Goal: Task Accomplishment & Management: Manage account settings

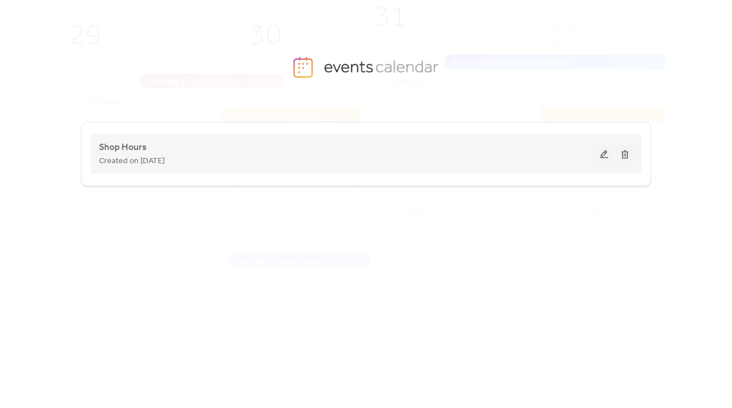
click at [207, 170] on div "Shop Hours Created on [DATE]" at bounding box center [366, 154] width 534 height 46
click at [602, 159] on button at bounding box center [604, 154] width 16 height 17
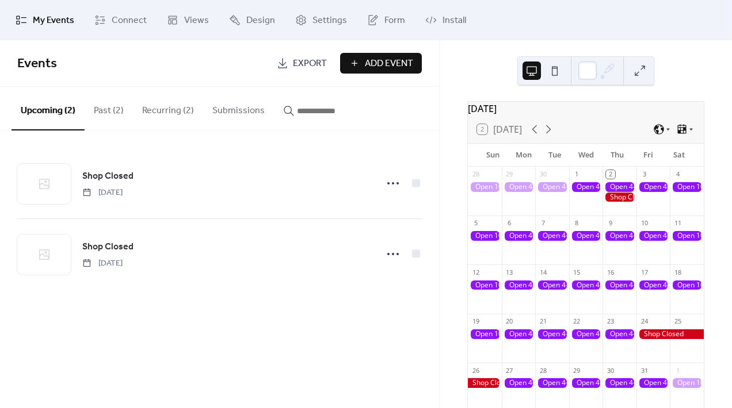
click at [623, 190] on div at bounding box center [619, 187] width 34 height 10
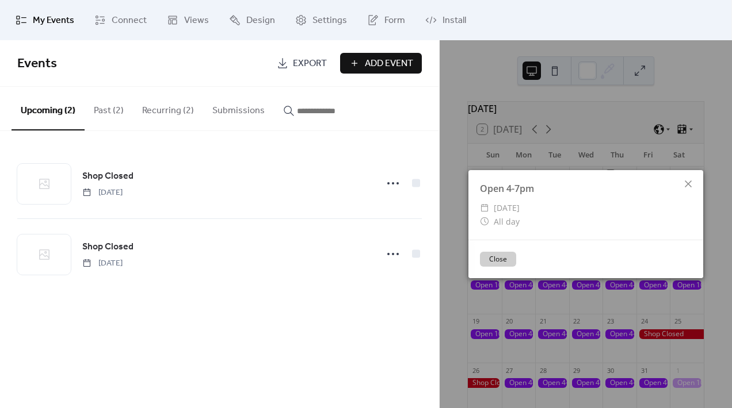
click at [507, 256] on button "Close" at bounding box center [498, 259] width 36 height 15
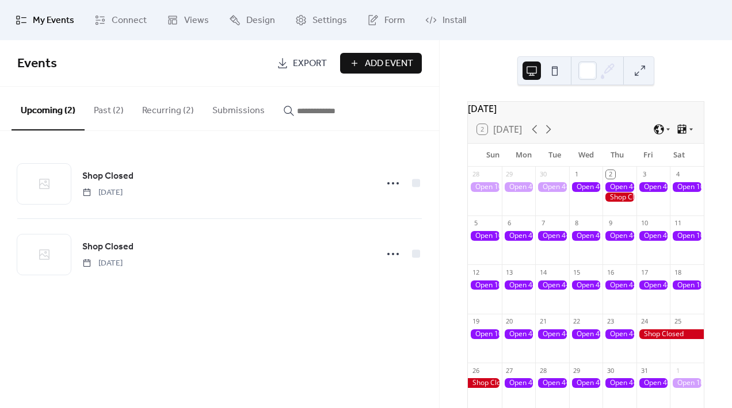
click at [609, 179] on div "2" at bounding box center [610, 174] width 9 height 9
click at [620, 192] on div at bounding box center [619, 187] width 34 height 10
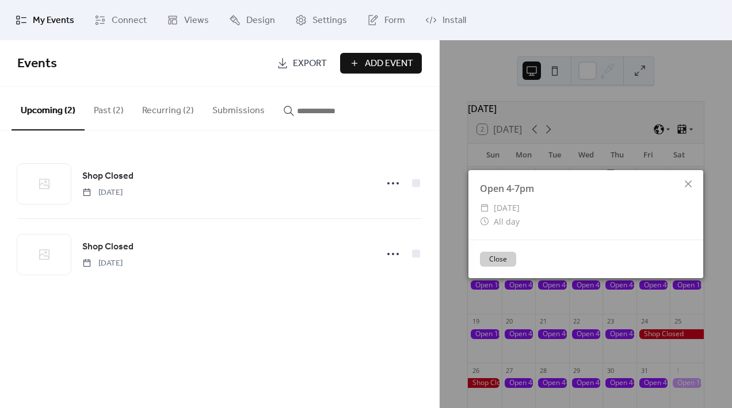
click at [620, 193] on div "Open 4-7pm" at bounding box center [585, 189] width 235 height 14
click at [690, 179] on icon at bounding box center [688, 184] width 14 height 14
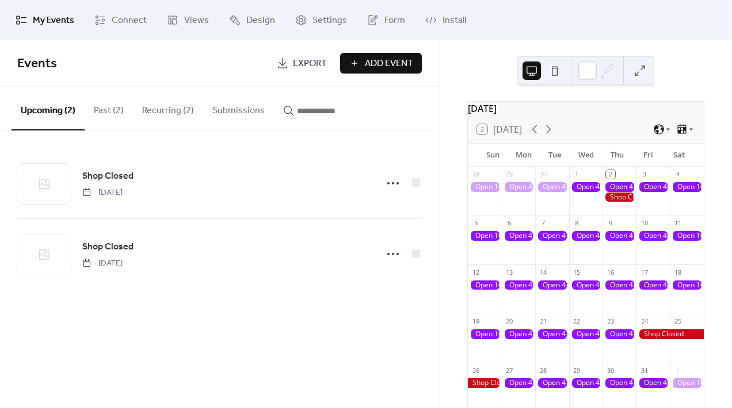
click at [710, 180] on div "[DATE] 2 [DATE] Sun Mon Tue Wed Thu Fri Sat 28 29 30 1 2 3 4 5 6 7 8 9 10 11 12…" at bounding box center [586, 224] width 292 height 368
click at [180, 100] on button "Recurring (2)" at bounding box center [168, 108] width 70 height 43
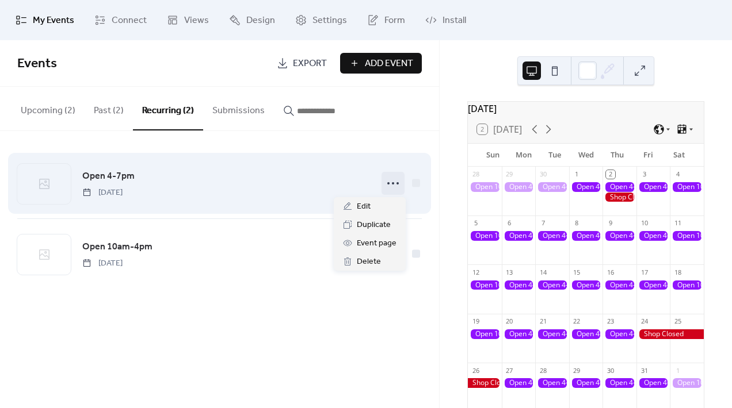
click at [393, 187] on icon at bounding box center [393, 183] width 18 height 18
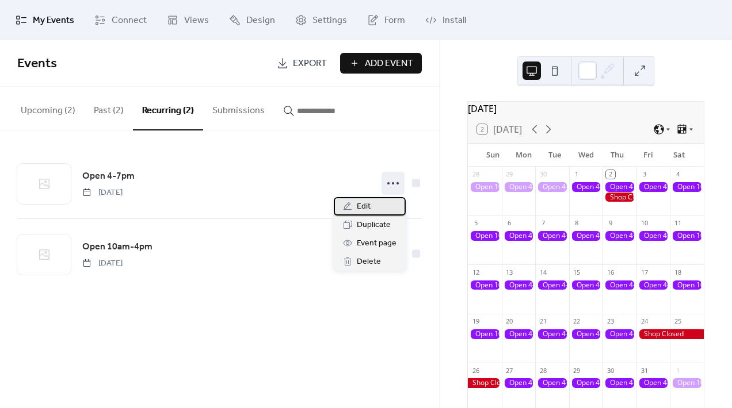
click at [385, 201] on div "Edit" at bounding box center [370, 206] width 72 height 18
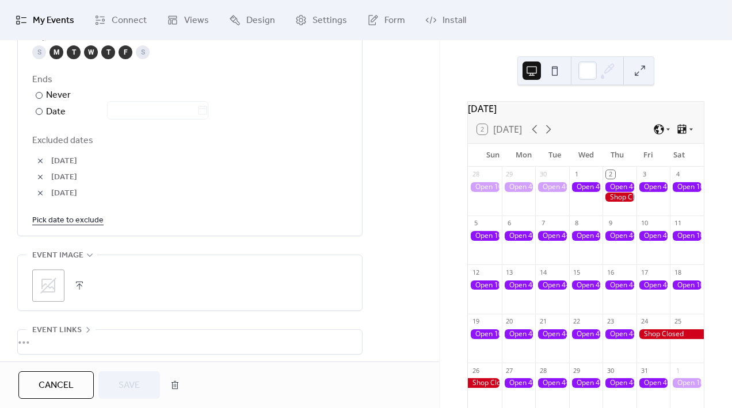
scroll to position [664, 0]
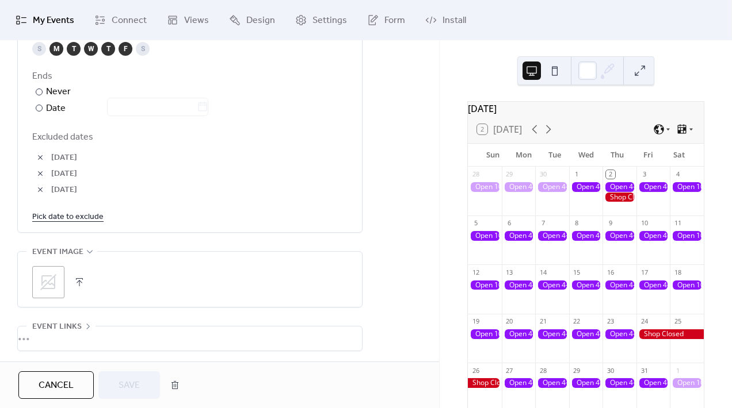
click at [51, 216] on link "Pick date to exclude" at bounding box center [67, 216] width 71 height 14
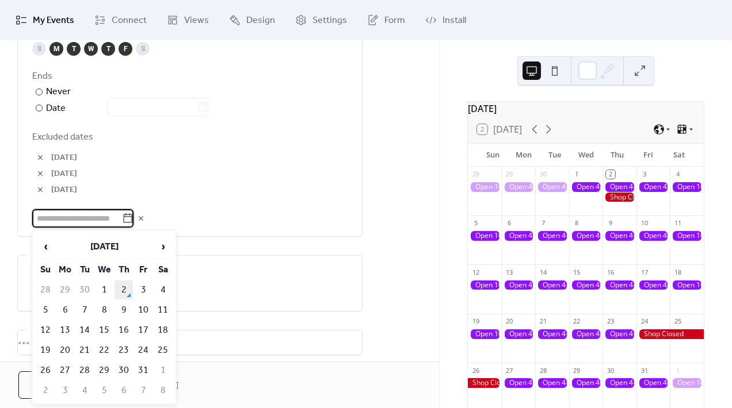
click at [124, 285] on td "2" at bounding box center [123, 290] width 18 height 19
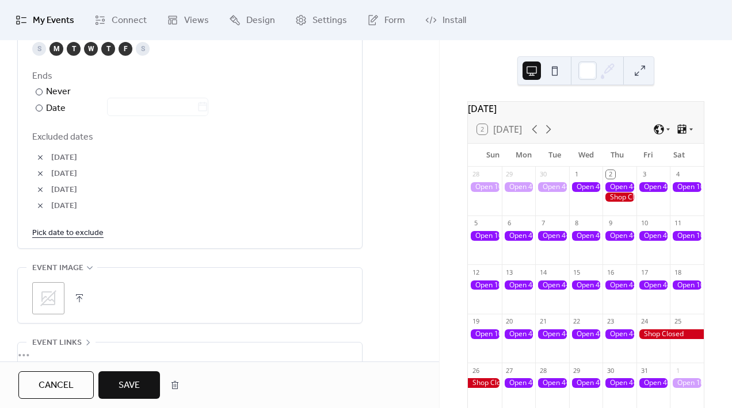
click at [85, 234] on link "Pick date to exclude" at bounding box center [67, 233] width 71 height 14
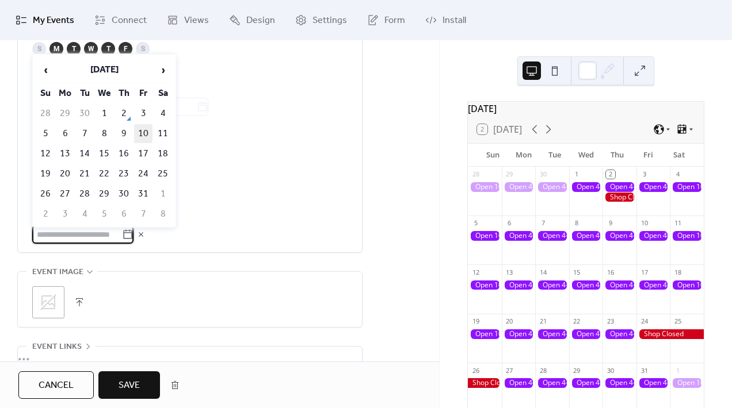
click at [145, 136] on td "10" at bounding box center [143, 133] width 18 height 19
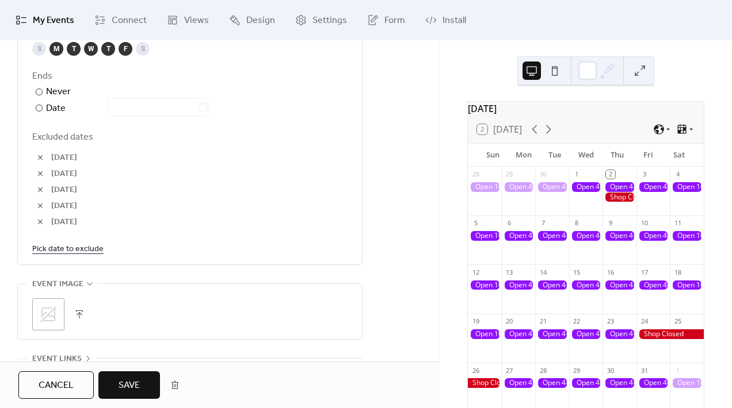
click at [91, 246] on link "Pick date to exclude" at bounding box center [67, 249] width 71 height 14
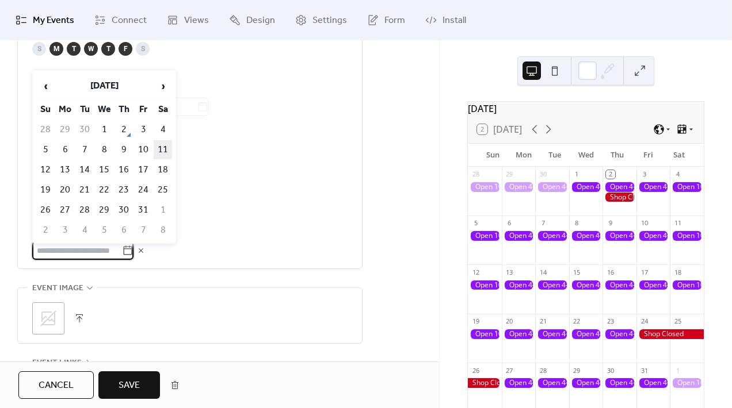
click at [163, 151] on td "11" at bounding box center [163, 149] width 18 height 19
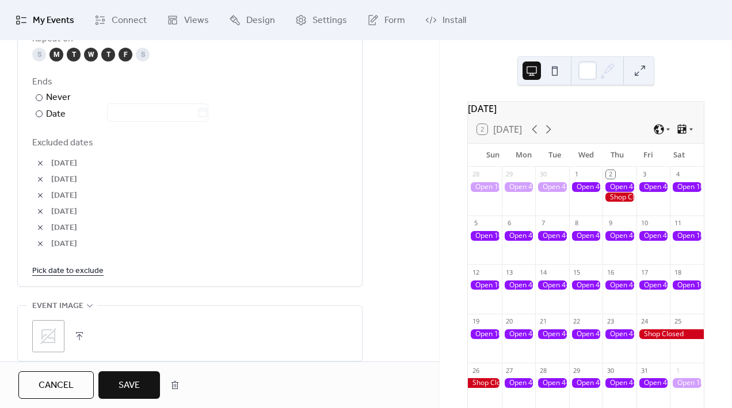
scroll to position [660, 0]
click at [131, 398] on button "Save" at bounding box center [129, 386] width 62 height 28
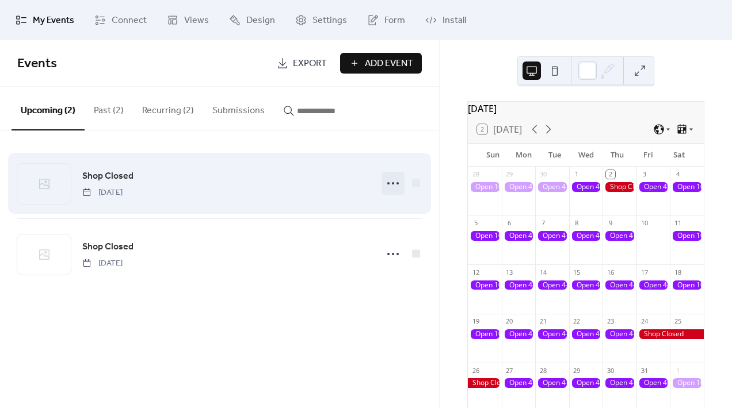
click at [391, 181] on icon at bounding box center [393, 183] width 18 height 18
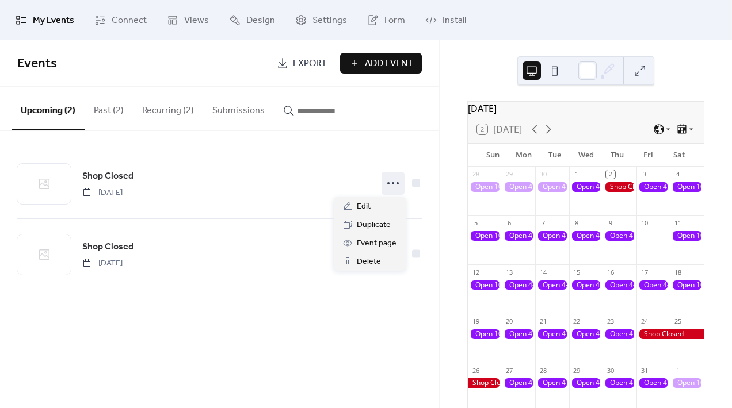
click at [177, 116] on button "Recurring (2)" at bounding box center [168, 108] width 70 height 43
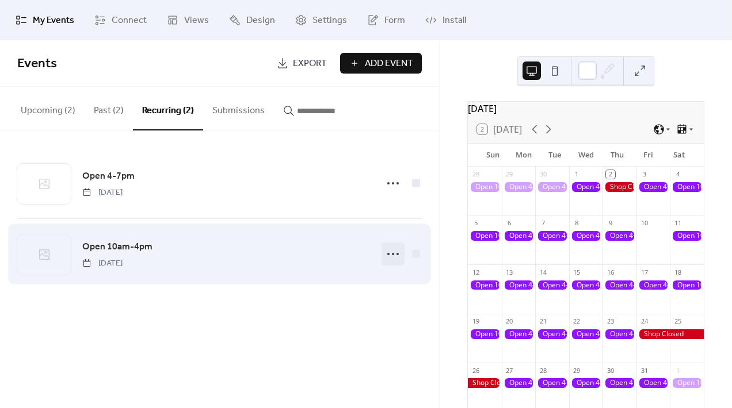
click at [392, 254] on circle at bounding box center [393, 254] width 2 height 2
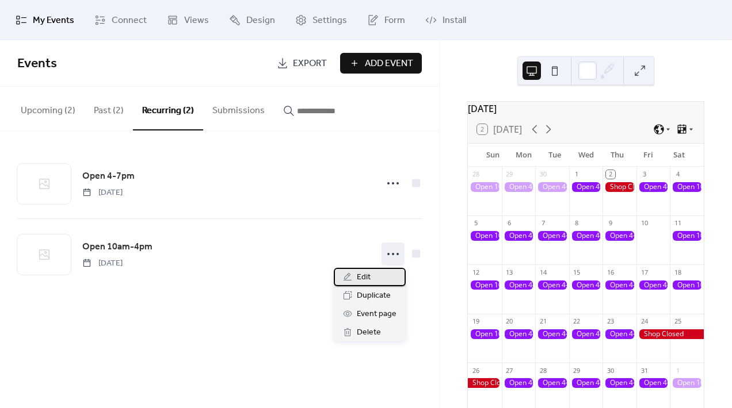
click at [378, 278] on div "Edit" at bounding box center [370, 277] width 72 height 18
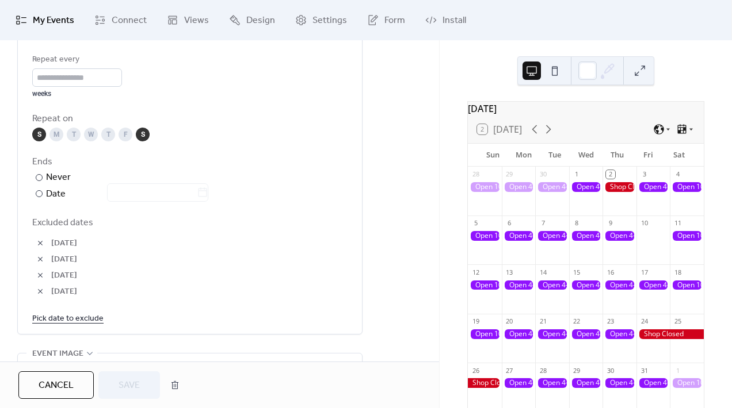
scroll to position [584, 0]
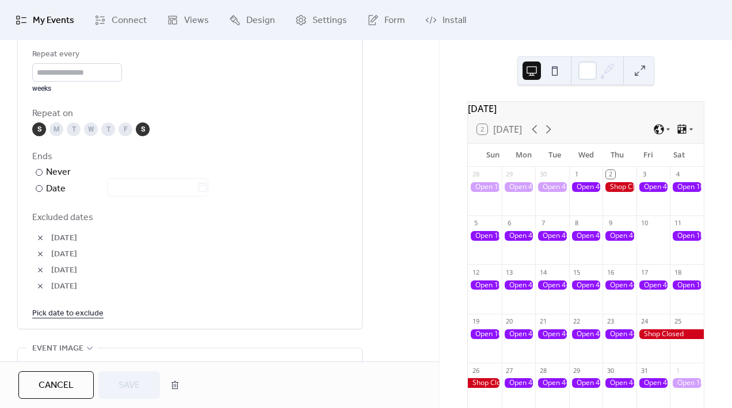
click at [81, 314] on link "Pick date to exclude" at bounding box center [67, 313] width 71 height 14
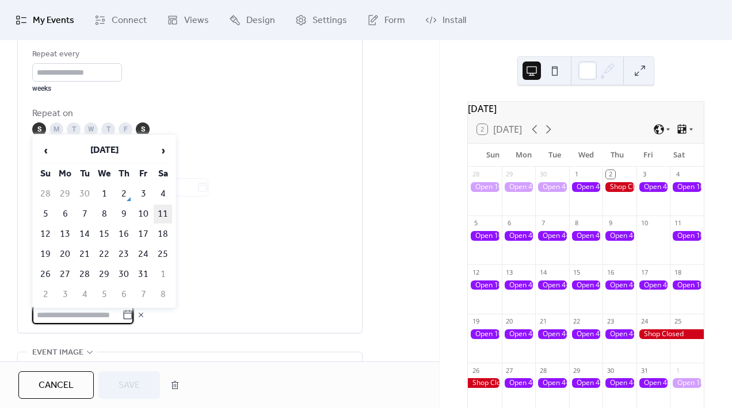
click at [162, 215] on td "11" at bounding box center [163, 214] width 18 height 19
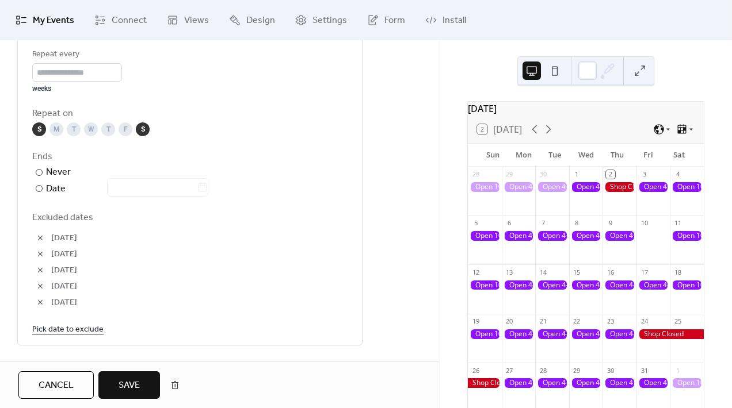
click at [135, 387] on span "Save" at bounding box center [129, 386] width 21 height 14
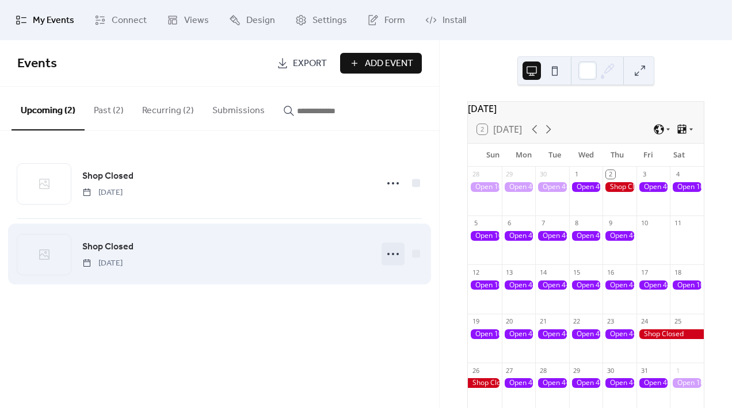
click at [383, 250] on div at bounding box center [392, 254] width 23 height 23
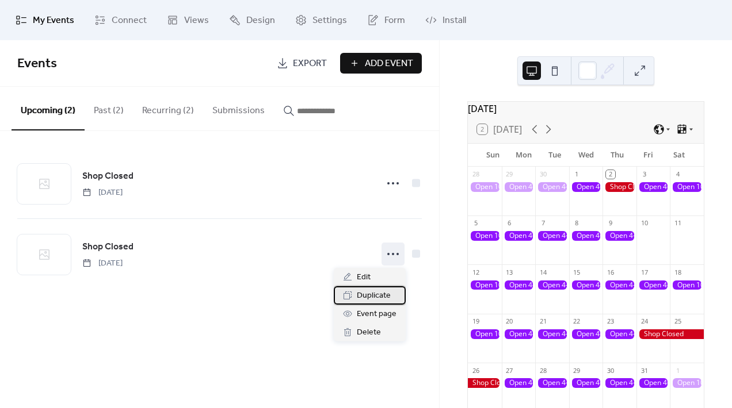
click at [370, 292] on span "Duplicate" at bounding box center [374, 296] width 34 height 14
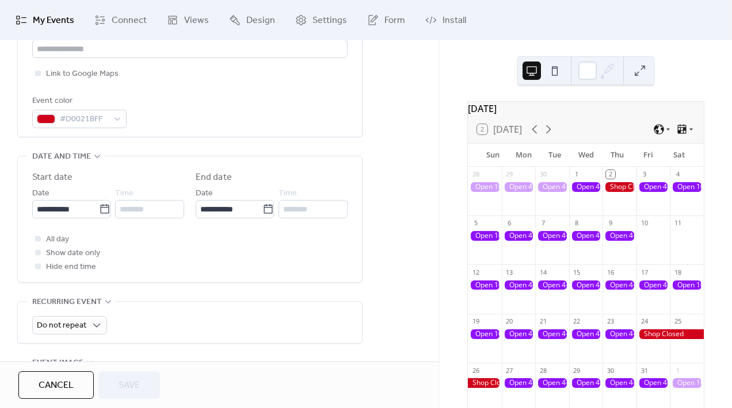
scroll to position [293, 0]
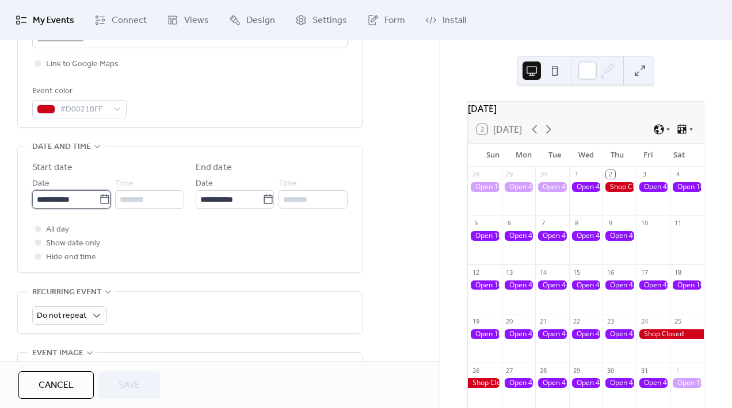
click at [91, 200] on input "**********" at bounding box center [65, 199] width 67 height 18
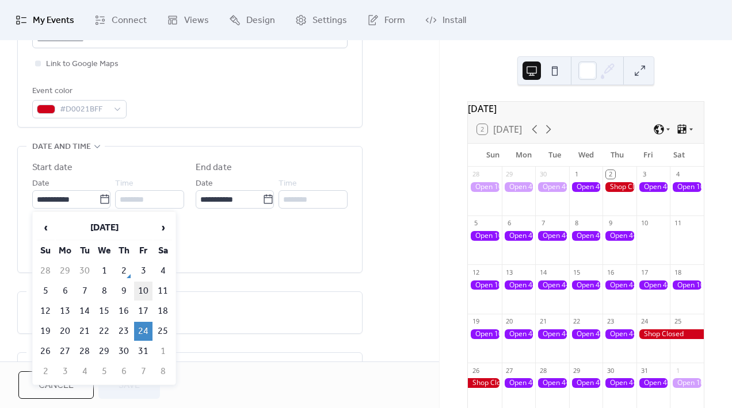
click at [141, 284] on td "10" at bounding box center [143, 291] width 18 height 19
type input "**********"
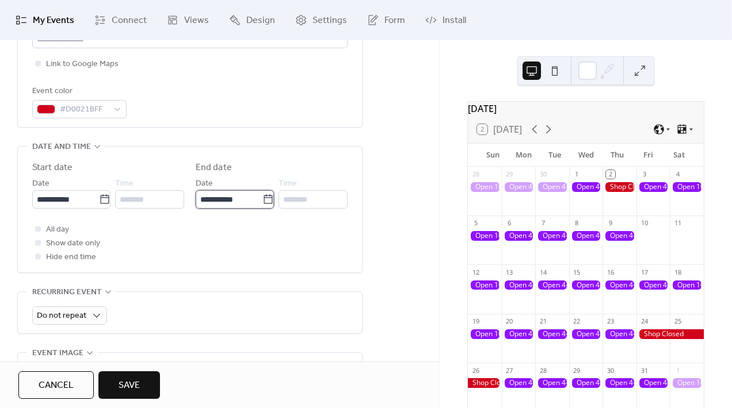
click at [245, 202] on input "**********" at bounding box center [229, 199] width 67 height 18
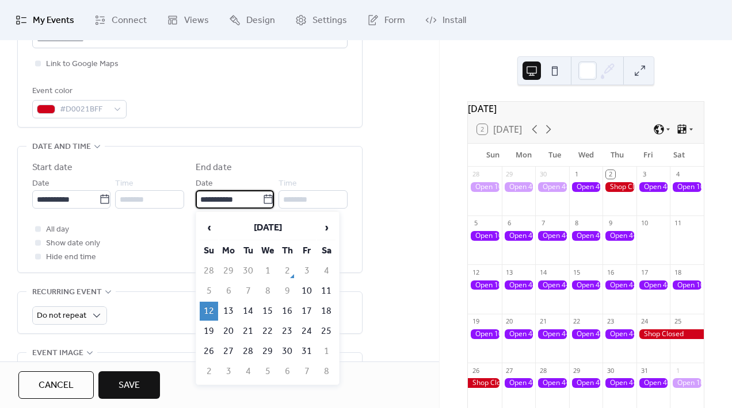
click at [163, 232] on div "All day Show date only Hide end time" at bounding box center [189, 243] width 315 height 41
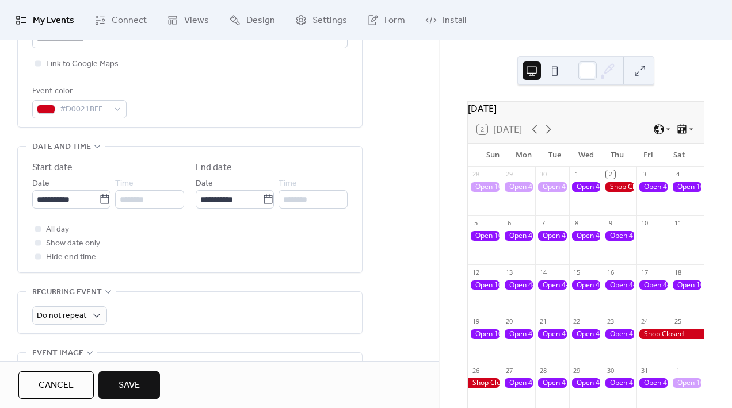
click at [136, 379] on span "Save" at bounding box center [129, 386] width 21 height 14
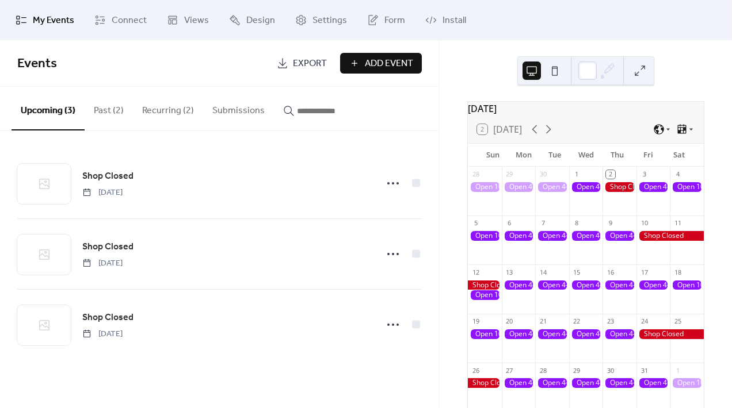
click at [155, 105] on button "Recurring (2)" at bounding box center [168, 108] width 70 height 43
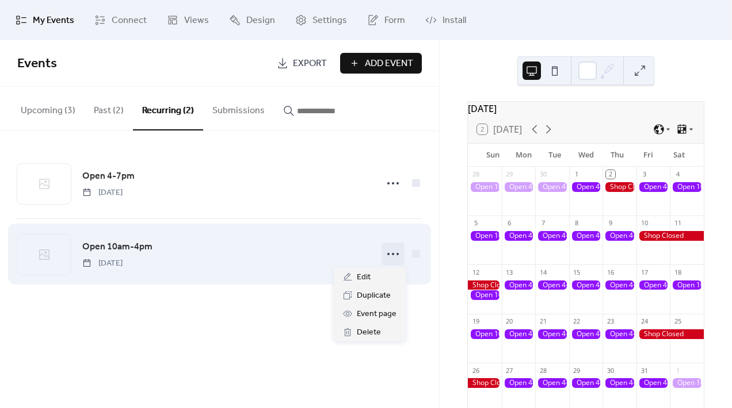
click at [390, 261] on icon at bounding box center [393, 254] width 18 height 18
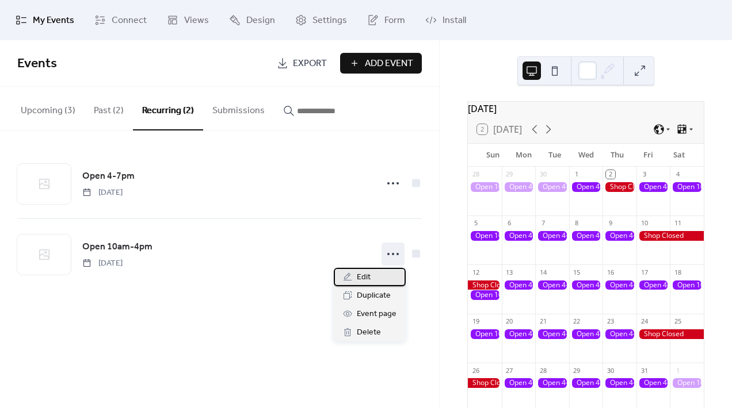
click at [379, 278] on div "Edit" at bounding box center [370, 277] width 72 height 18
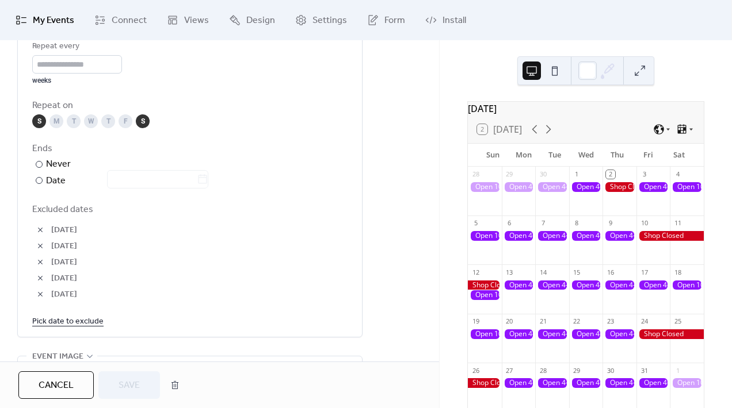
scroll to position [643, 0]
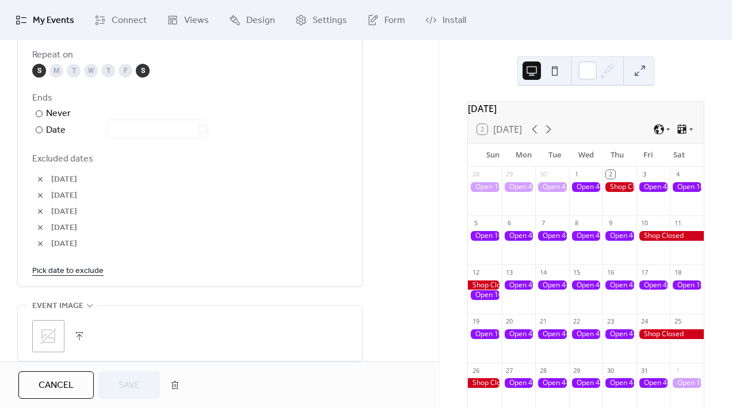
click at [81, 278] on link "Pick date to exclude" at bounding box center [67, 270] width 71 height 14
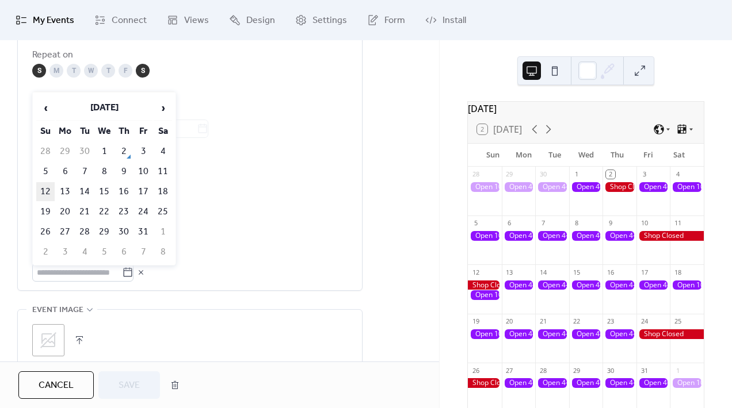
click at [37, 193] on td "12" at bounding box center [45, 191] width 18 height 19
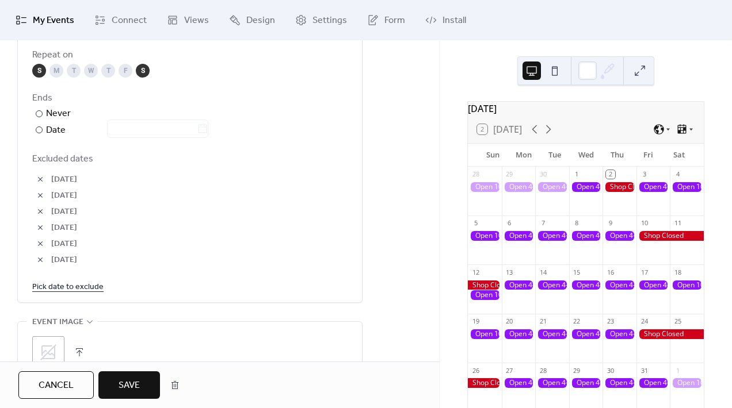
click at [133, 380] on span "Save" at bounding box center [129, 386] width 21 height 14
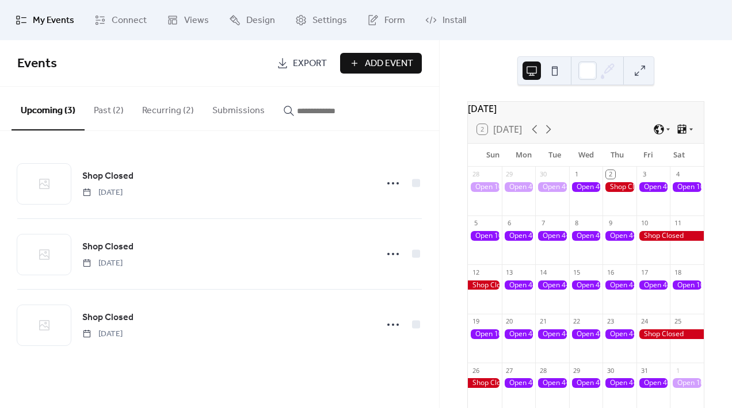
scroll to position [1, 0]
